Goal: Obtain resource: Download file/media

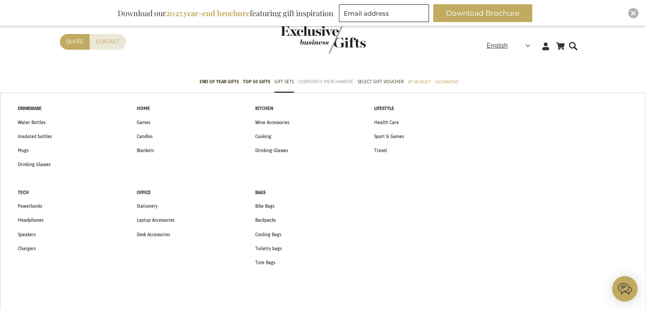
click at [336, 82] on span "Corporate Merchandise" at bounding box center [325, 81] width 55 height 9
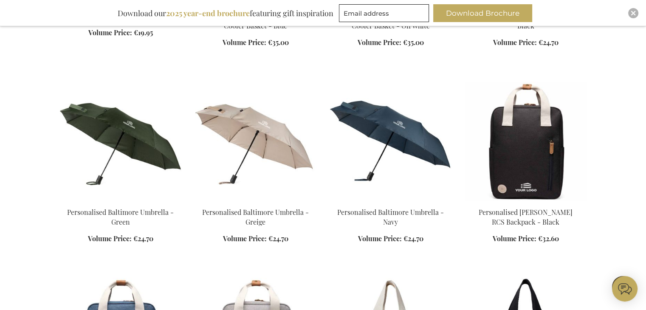
scroll to position [892, 0]
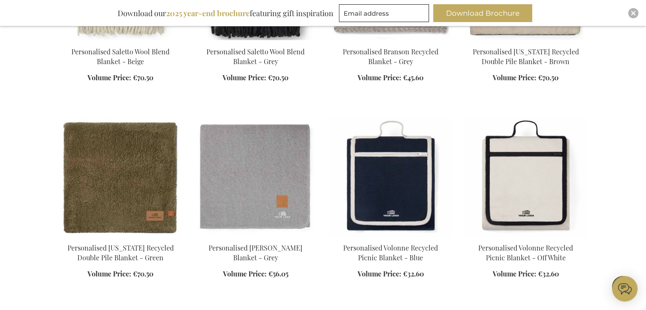
scroll to position [1274, 0]
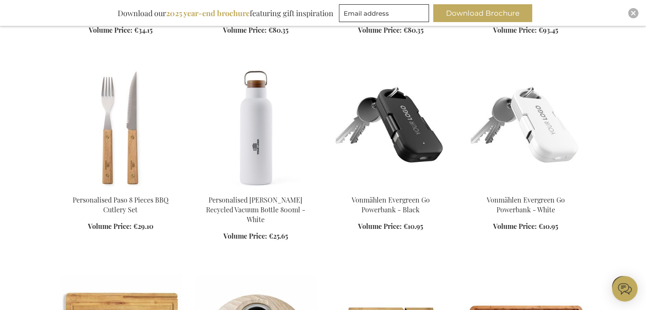
scroll to position [1911, 0]
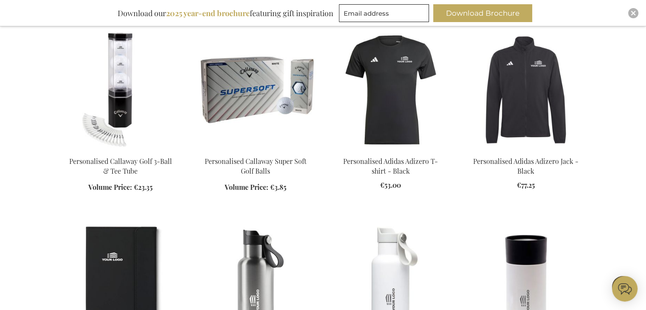
scroll to position [2463, 0]
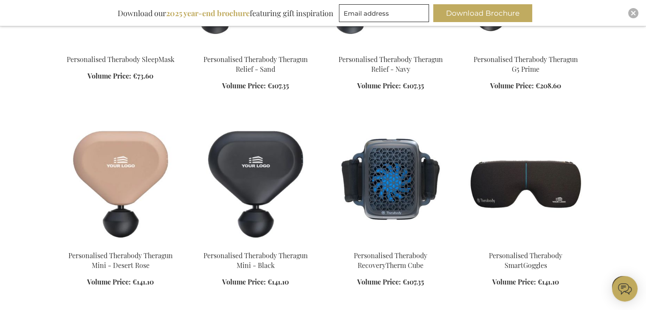
scroll to position [3100, 0]
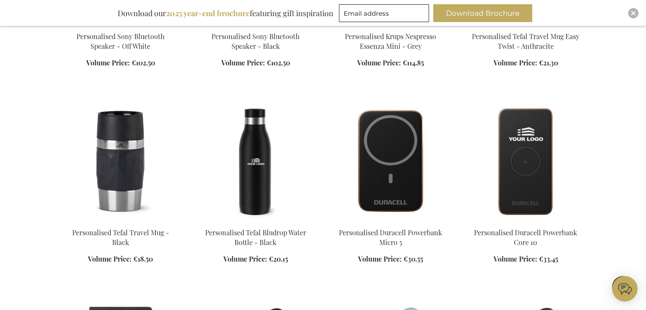
scroll to position [4035, 0]
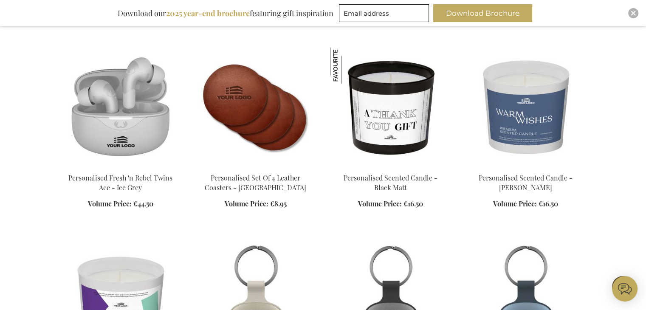
scroll to position [4460, 0]
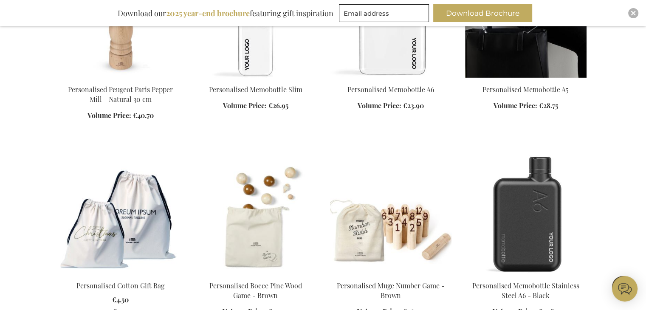
scroll to position [5988, 0]
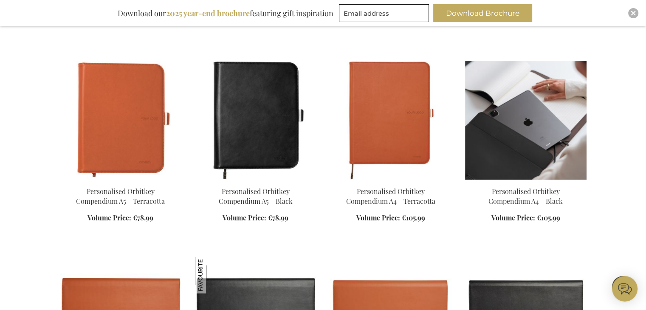
scroll to position [6370, 0]
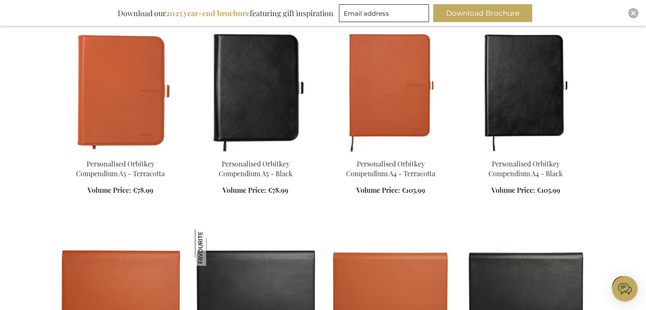
scroll to position [6413, 0]
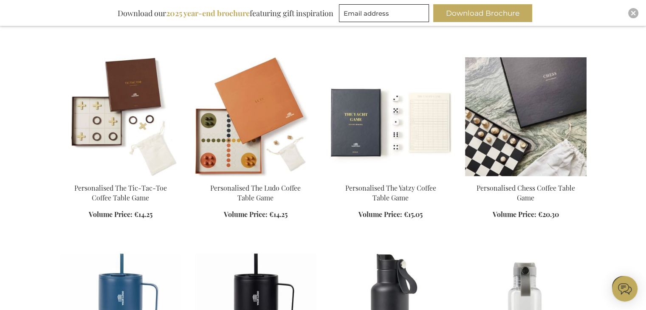
scroll to position [8706, 0]
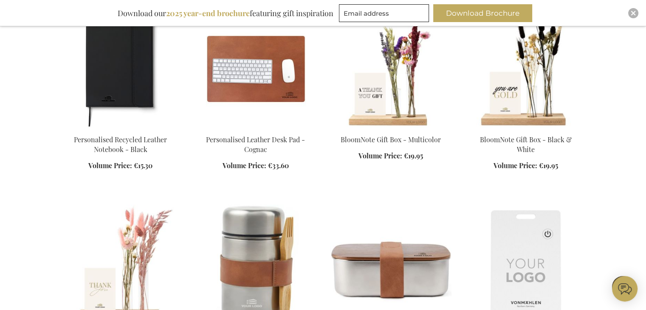
scroll to position [11890, 0]
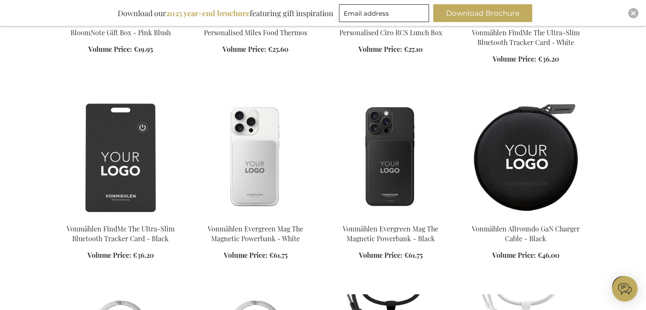
scroll to position [12272, 0]
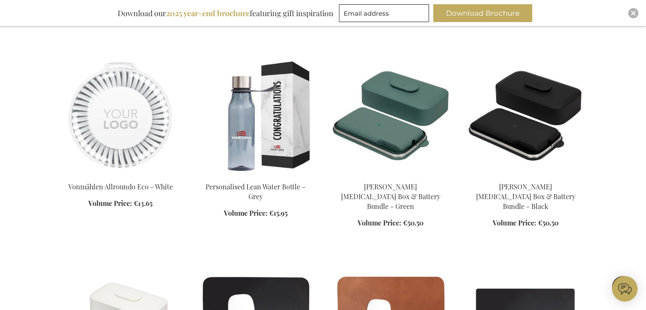
scroll to position [14650, 0]
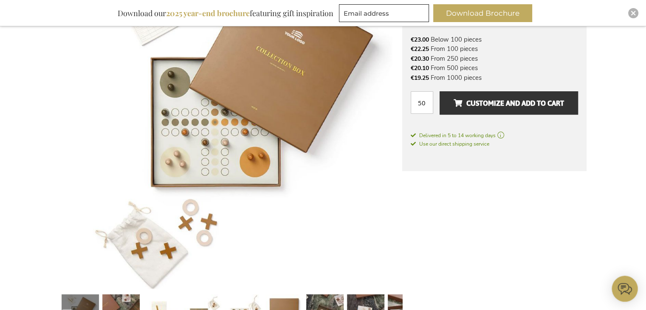
scroll to position [212, 0]
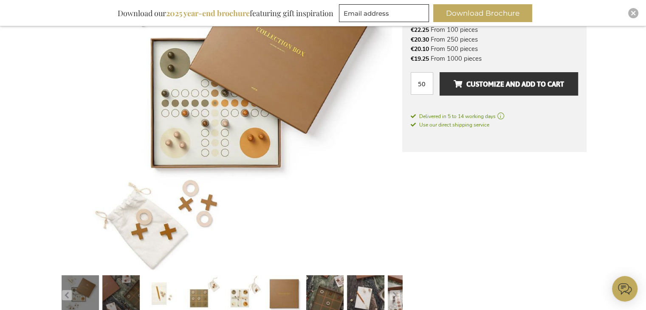
click at [133, 285] on link at bounding box center [120, 295] width 37 height 47
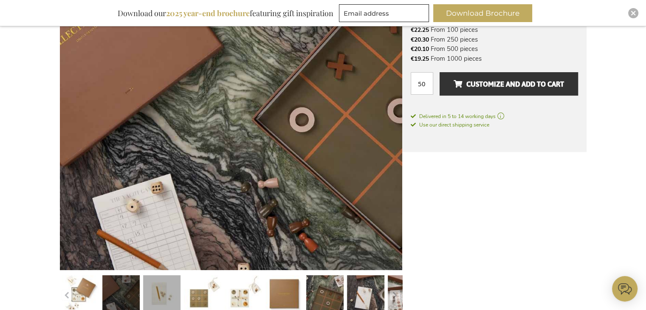
click at [170, 284] on link at bounding box center [161, 295] width 37 height 47
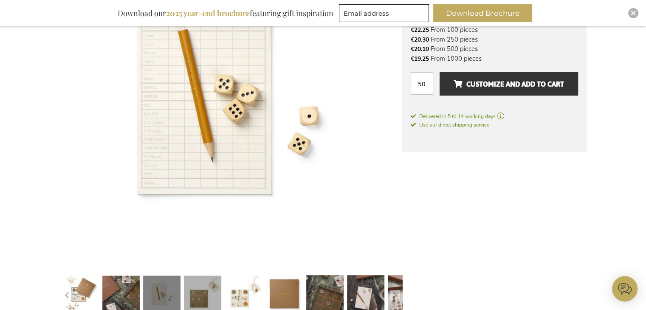
click at [210, 290] on link at bounding box center [202, 295] width 37 height 47
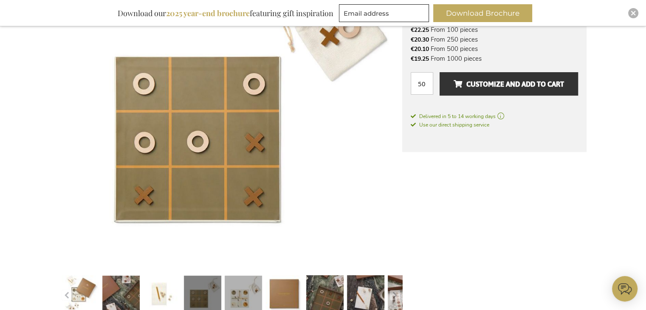
click at [246, 289] on link at bounding box center [243, 295] width 37 height 47
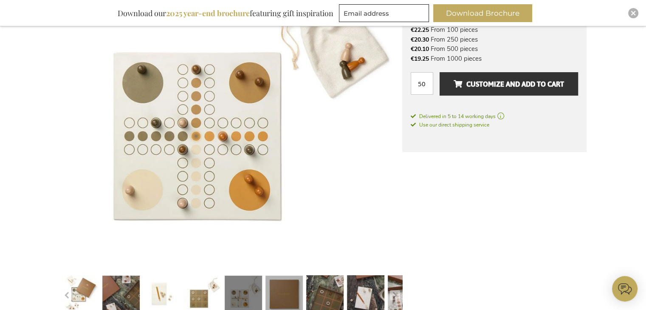
click at [288, 290] on link at bounding box center [283, 295] width 37 height 47
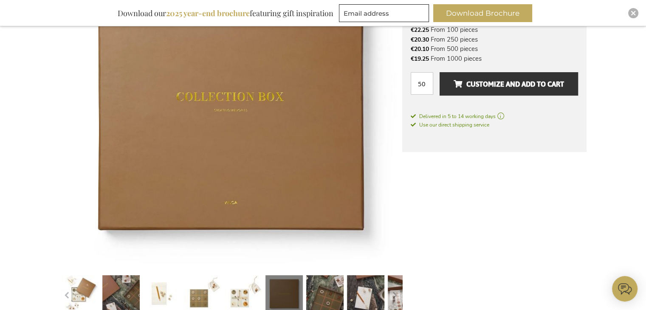
click at [287, 288] on link at bounding box center [283, 295] width 37 height 47
click at [319, 288] on link at bounding box center [324, 295] width 37 height 47
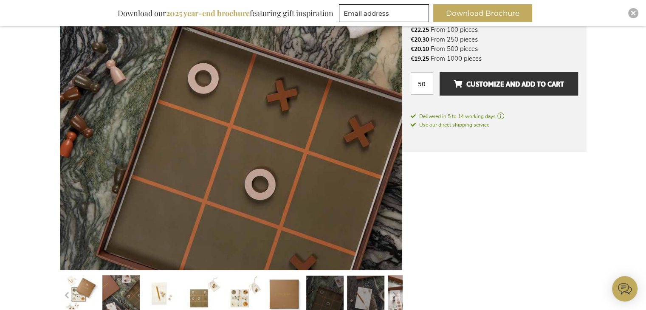
click at [358, 290] on link at bounding box center [365, 295] width 37 height 47
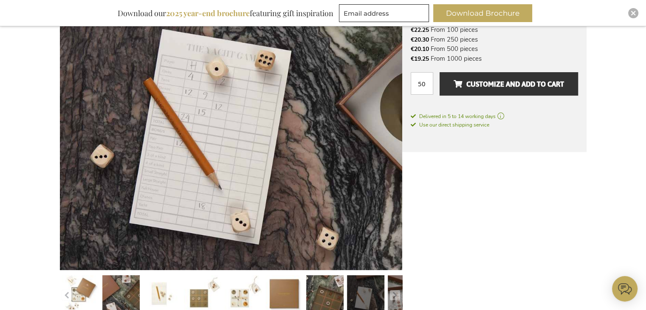
click at [391, 289] on link at bounding box center [406, 295] width 37 height 47
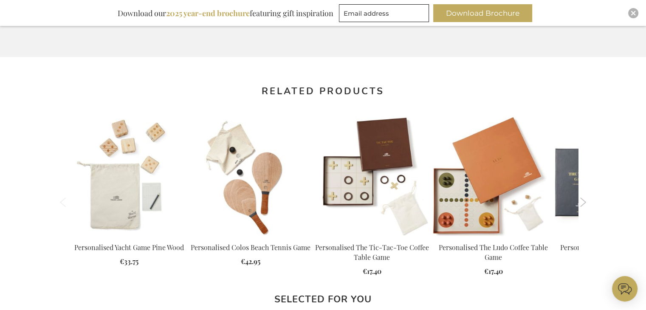
scroll to position [807, 0]
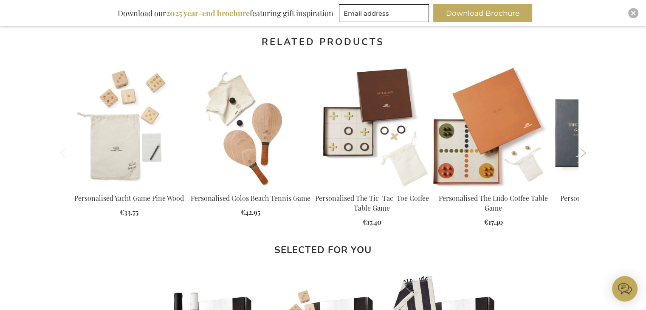
click at [583, 154] on button "Next" at bounding box center [583, 152] width 6 height 9
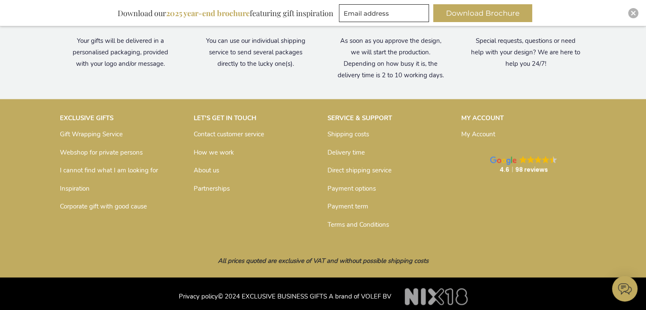
scroll to position [1318, 0]
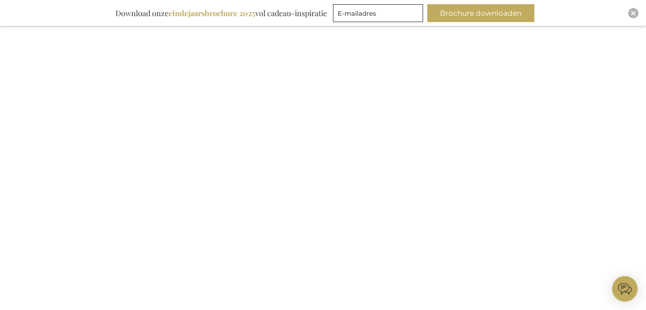
scroll to position [297, 0]
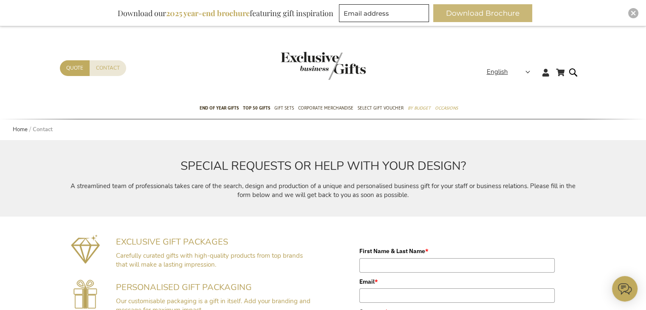
click at [494, 13] on button "Download Brochure" at bounding box center [482, 13] width 99 height 18
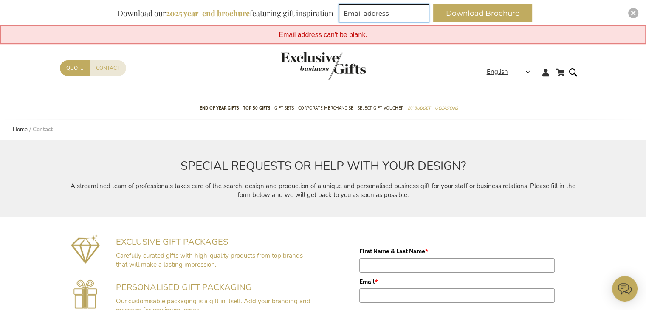
click at [383, 11] on input "Email address" at bounding box center [384, 13] width 90 height 18
type input "[EMAIL_ADDRESS][DOMAIN_NAME]"
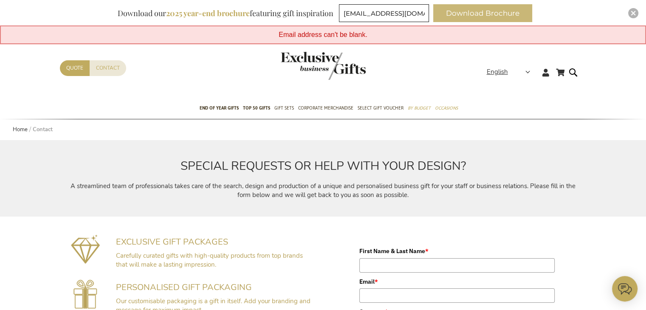
click at [484, 9] on button "Download Brochure" at bounding box center [482, 13] width 99 height 18
